Goal: Navigation & Orientation: Find specific page/section

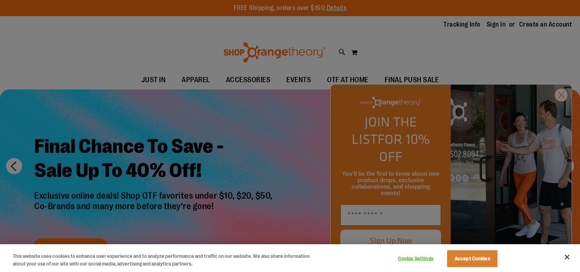
click at [563, 106] on div at bounding box center [290, 136] width 580 height 272
click at [568, 253] on button "Close" at bounding box center [568, 257] width 18 height 18
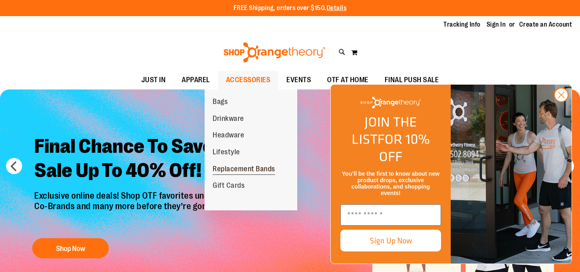
click at [232, 166] on span "Replacement Bands" at bounding box center [244, 170] width 62 height 10
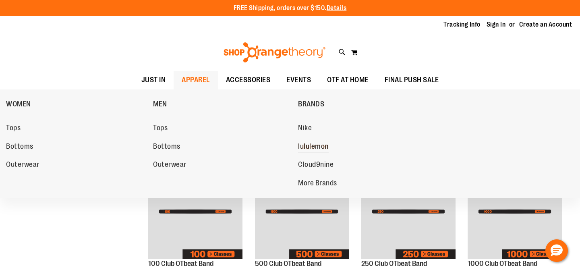
click at [319, 150] on span "lululemon" at bounding box center [313, 147] width 31 height 10
